Goal: Navigation & Orientation: Find specific page/section

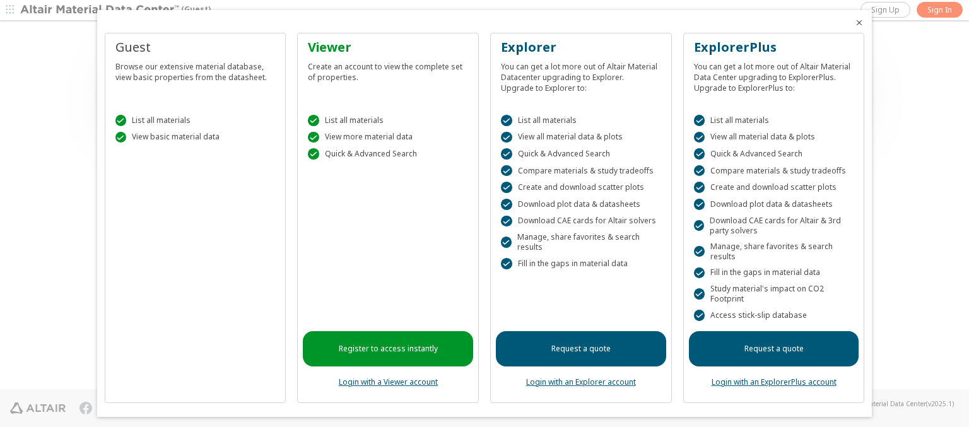
click at [854, 23] on icon "Close" at bounding box center [859, 23] width 10 height 10
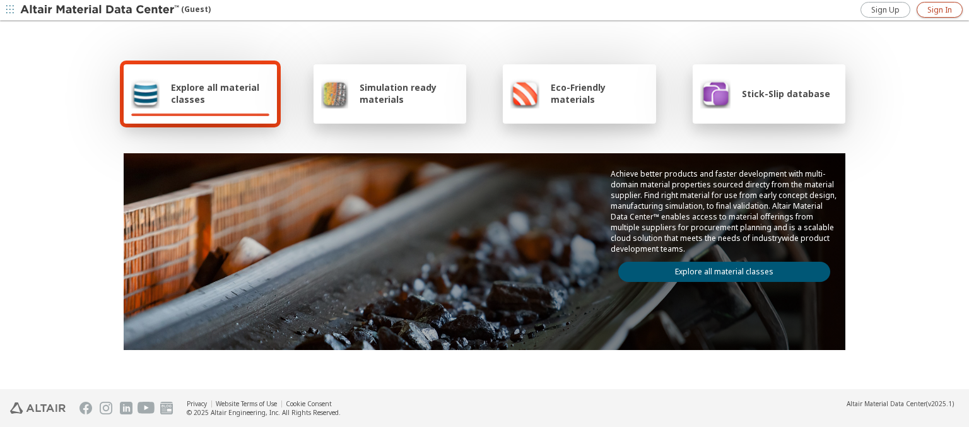
click at [939, 9] on span "Sign In" at bounding box center [939, 10] width 25 height 10
click at [215, 93] on span "Explore all material classes" at bounding box center [220, 93] width 98 height 24
click at [719, 269] on link "Explore all material classes" at bounding box center [724, 272] width 212 height 20
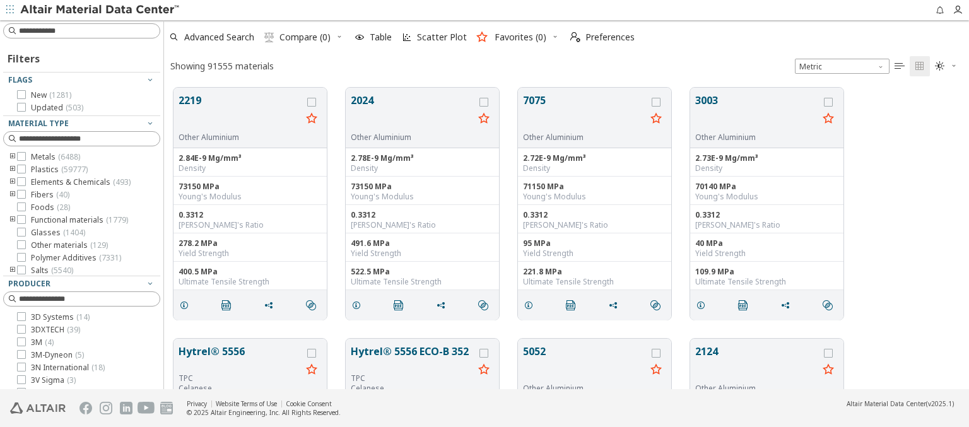
scroll to position [302, 795]
click at [599, 37] on span "Preferences" at bounding box center [610, 37] width 49 height 9
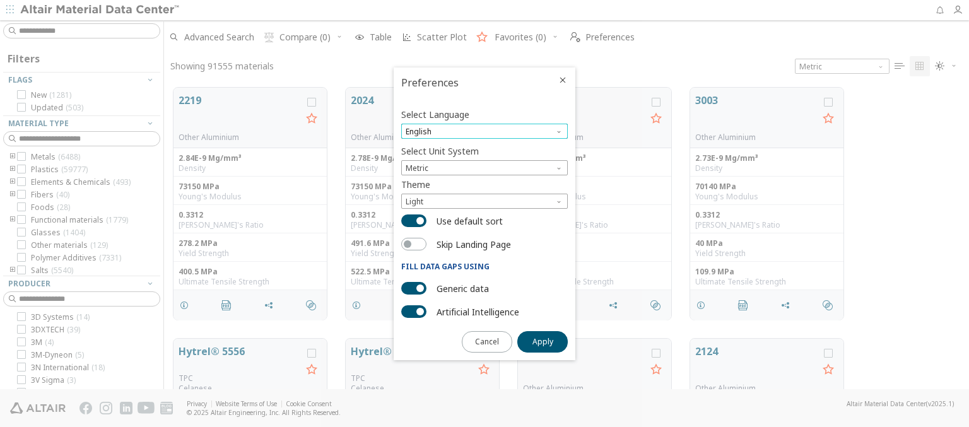
click at [485, 131] on span "English" at bounding box center [484, 131] width 167 height 15
click at [485, 162] on span "Deutsch" at bounding box center [484, 162] width 156 height 9
click at [543, 341] on span "Apply" at bounding box center [543, 342] width 21 height 10
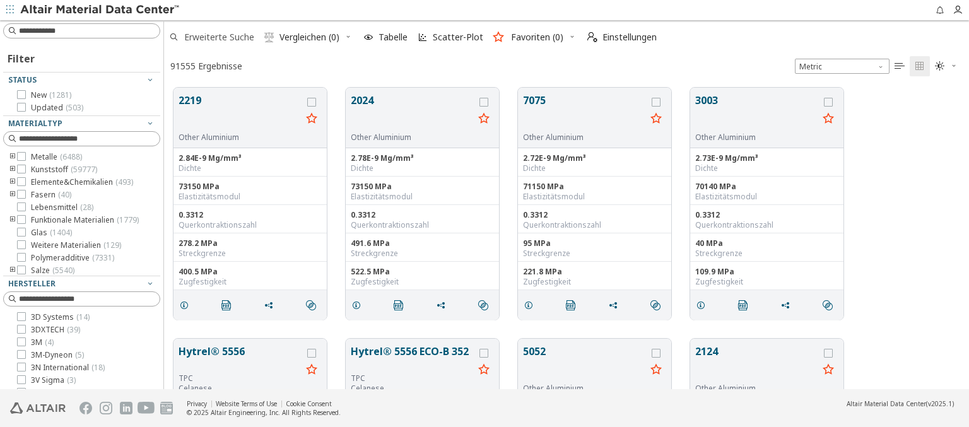
click at [211, 37] on span "Erweiterte Suche" at bounding box center [219, 37] width 70 height 9
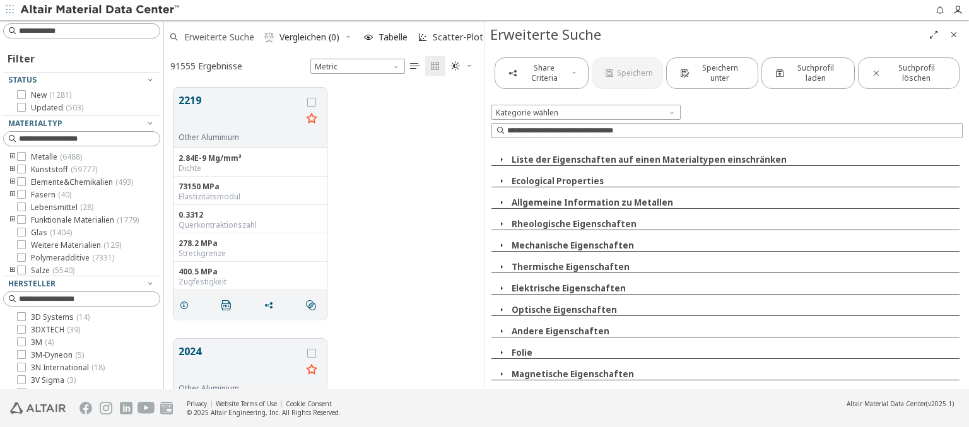
scroll to position [302, 310]
click at [211, 37] on span "Erweiterte Suche" at bounding box center [219, 37] width 70 height 9
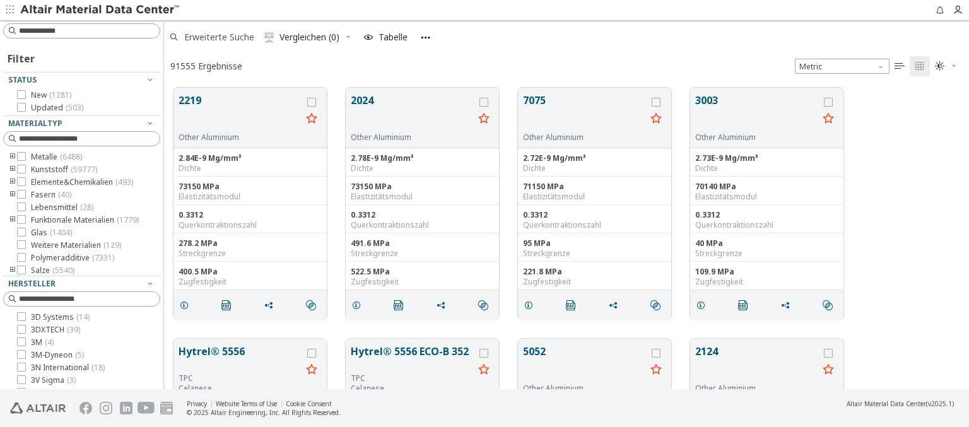
scroll to position [302, 795]
click at [621, 37] on span "Einstellungen" at bounding box center [630, 37] width 54 height 9
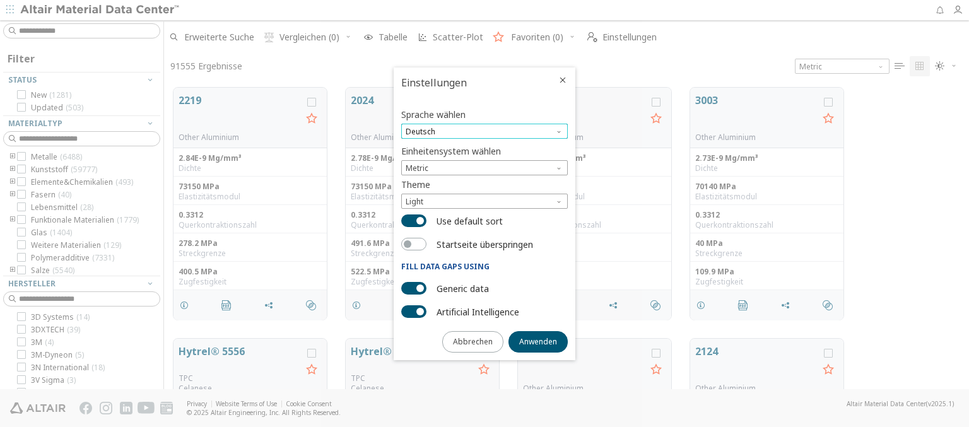
click at [485, 131] on span "Deutsch" at bounding box center [484, 131] width 167 height 15
click at [485, 147] on span "English" at bounding box center [484, 147] width 156 height 9
click at [538, 341] on span "Anwenden" at bounding box center [538, 342] width 38 height 10
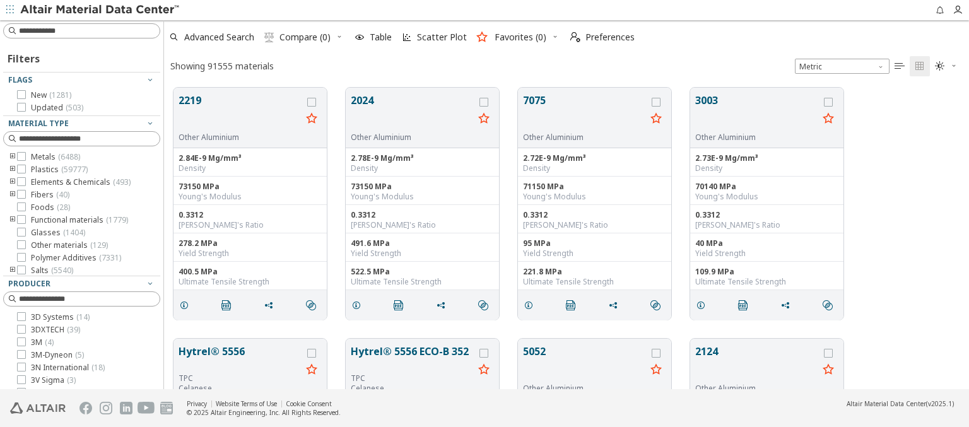
click at [100, 10] on img at bounding box center [100, 10] width 161 height 13
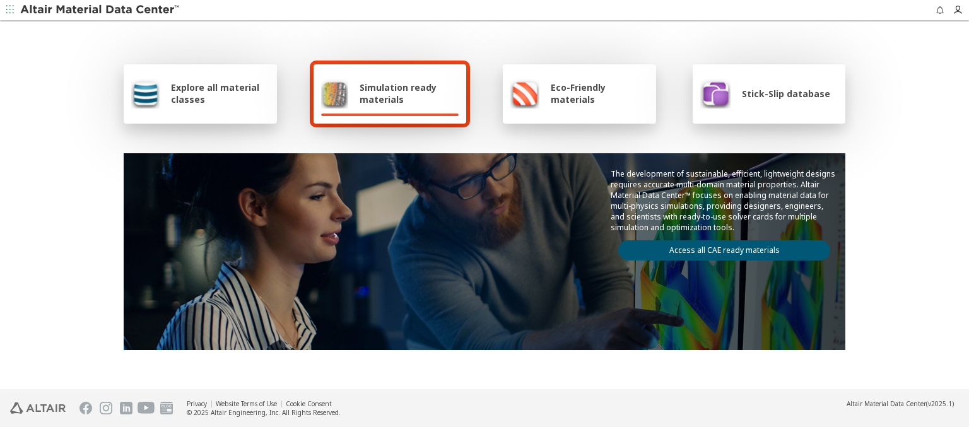
click at [228, 105] on div "Explore all material classes" at bounding box center [200, 93] width 138 height 30
